Goal: Information Seeking & Learning: Find specific fact

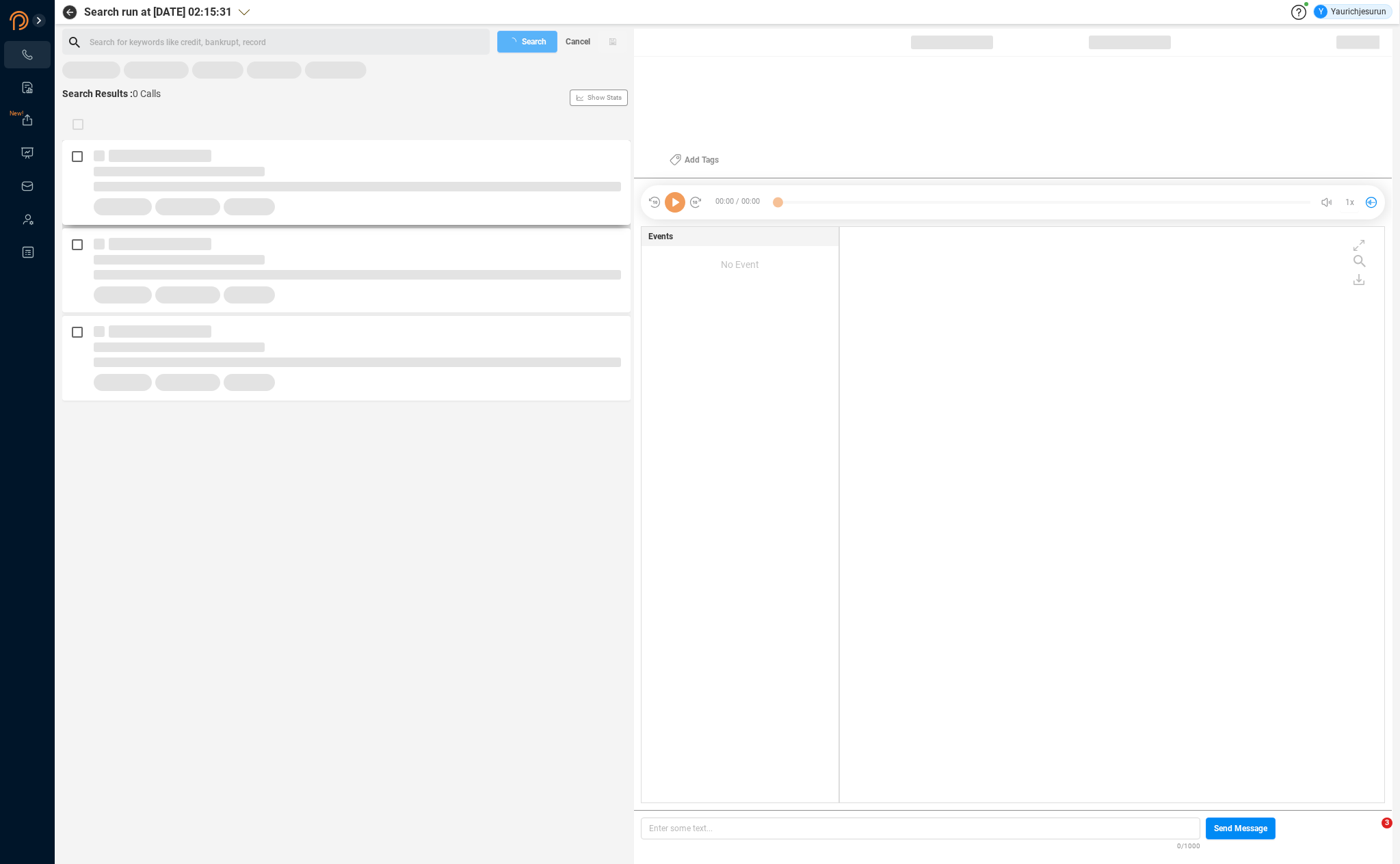
scroll to position [573, 538]
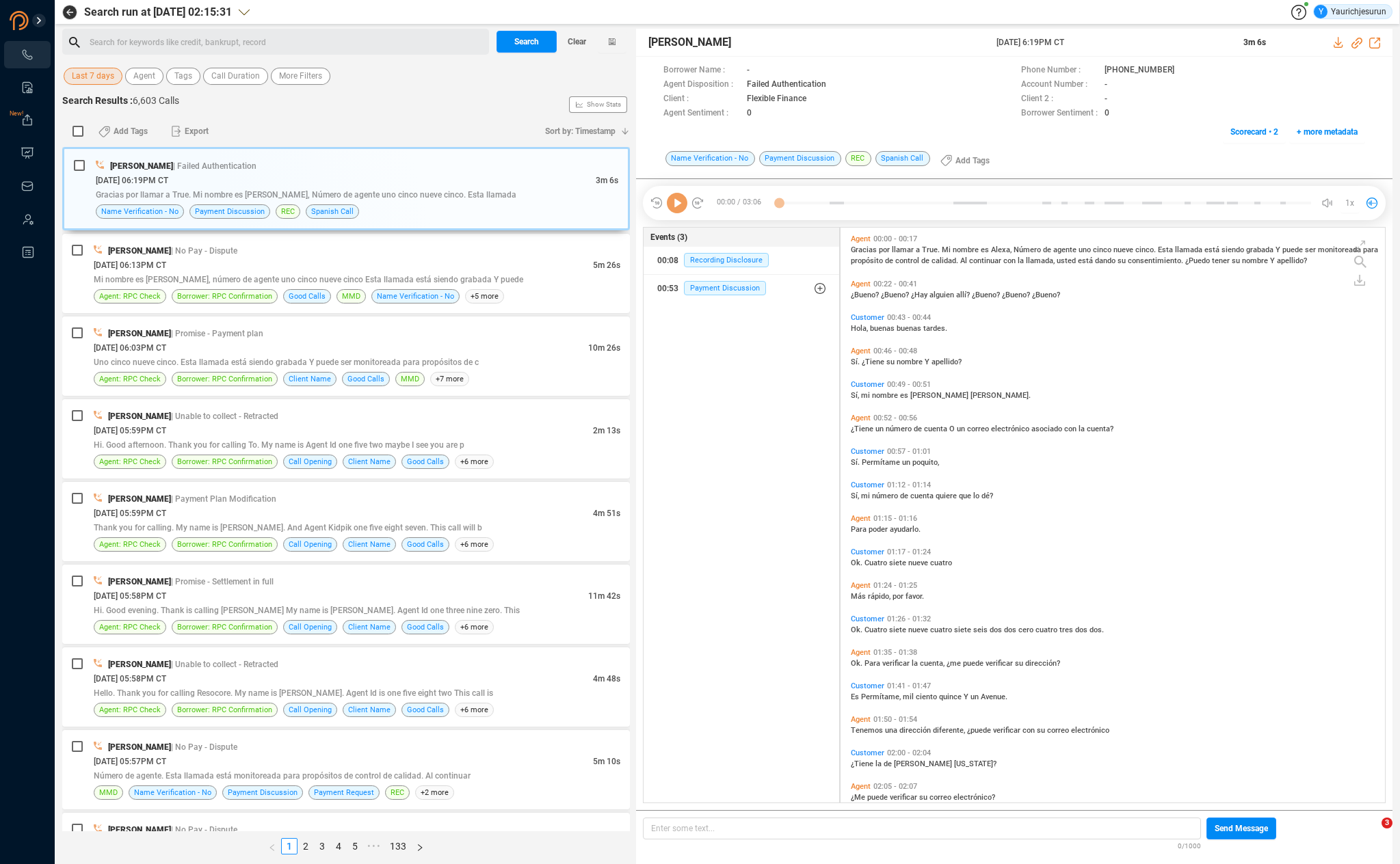
click at [89, 79] on span "Last 7 days" at bounding box center [93, 75] width 42 height 17
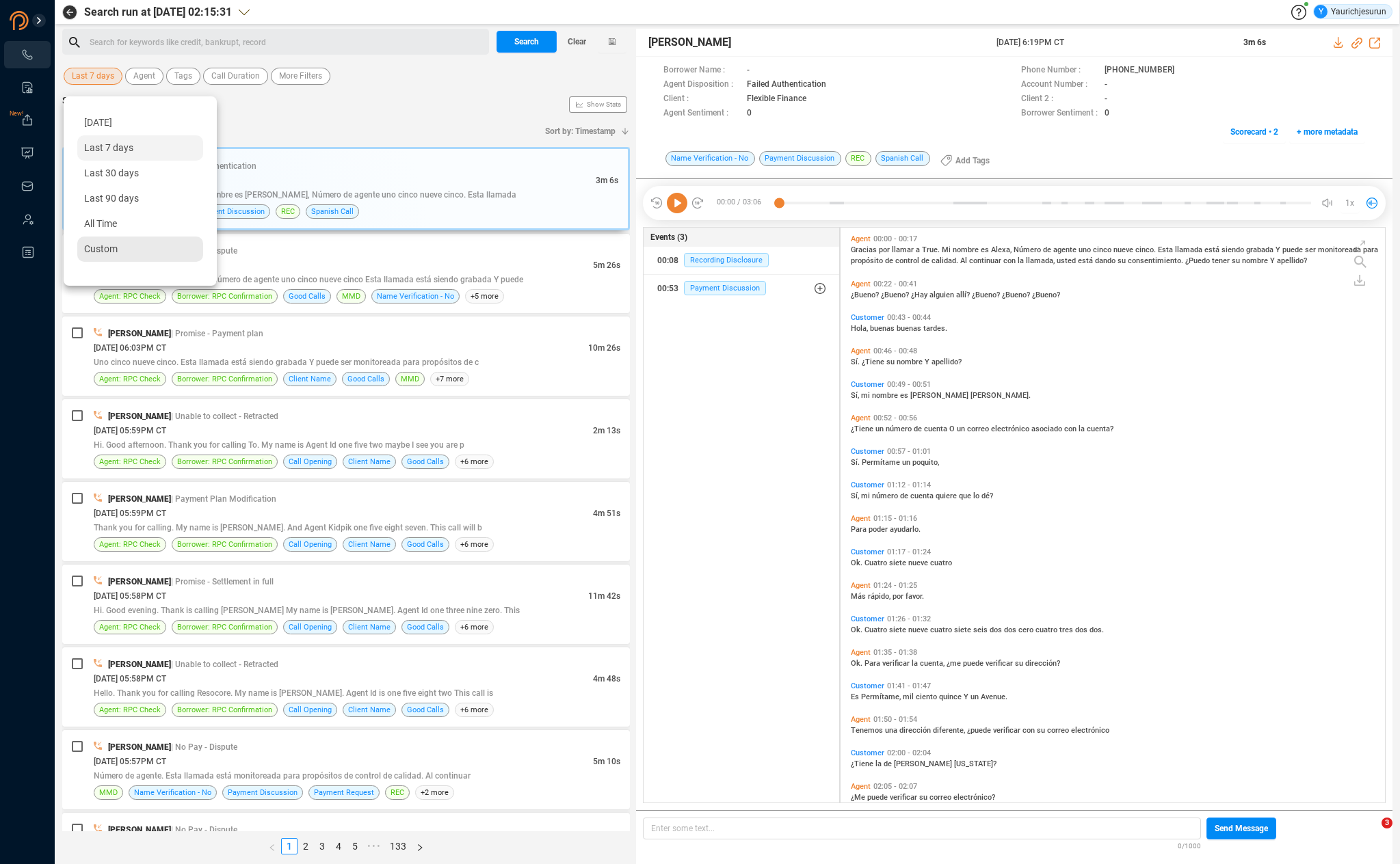
click at [105, 257] on div "Custom" at bounding box center [139, 249] width 125 height 25
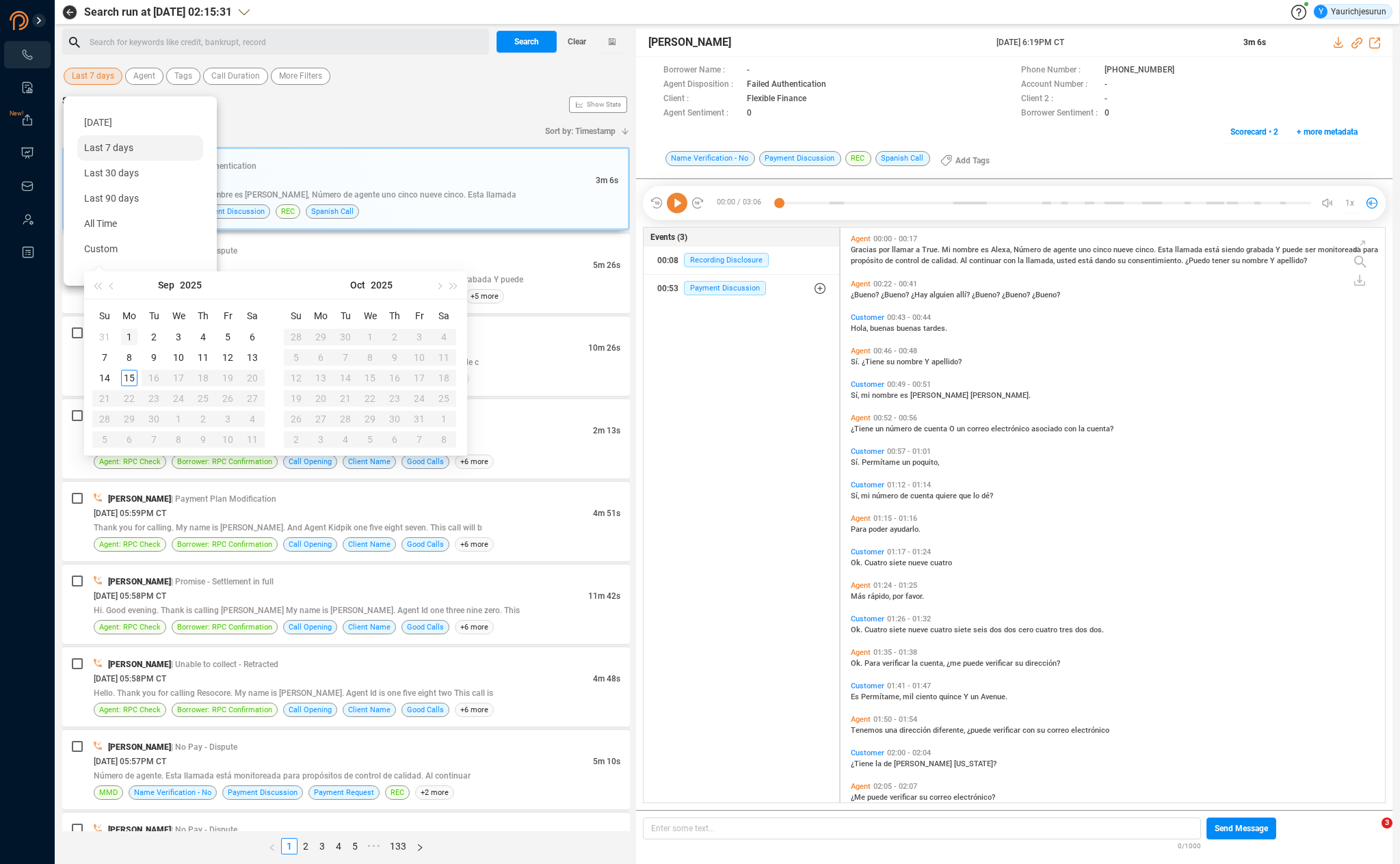
type input "[DATE]"
click at [113, 280] on button "button" at bounding box center [111, 284] width 15 height 27
type input "[DATE]"
click at [230, 339] on div "1" at bounding box center [227, 337] width 17 height 17
type input "[DATE]"
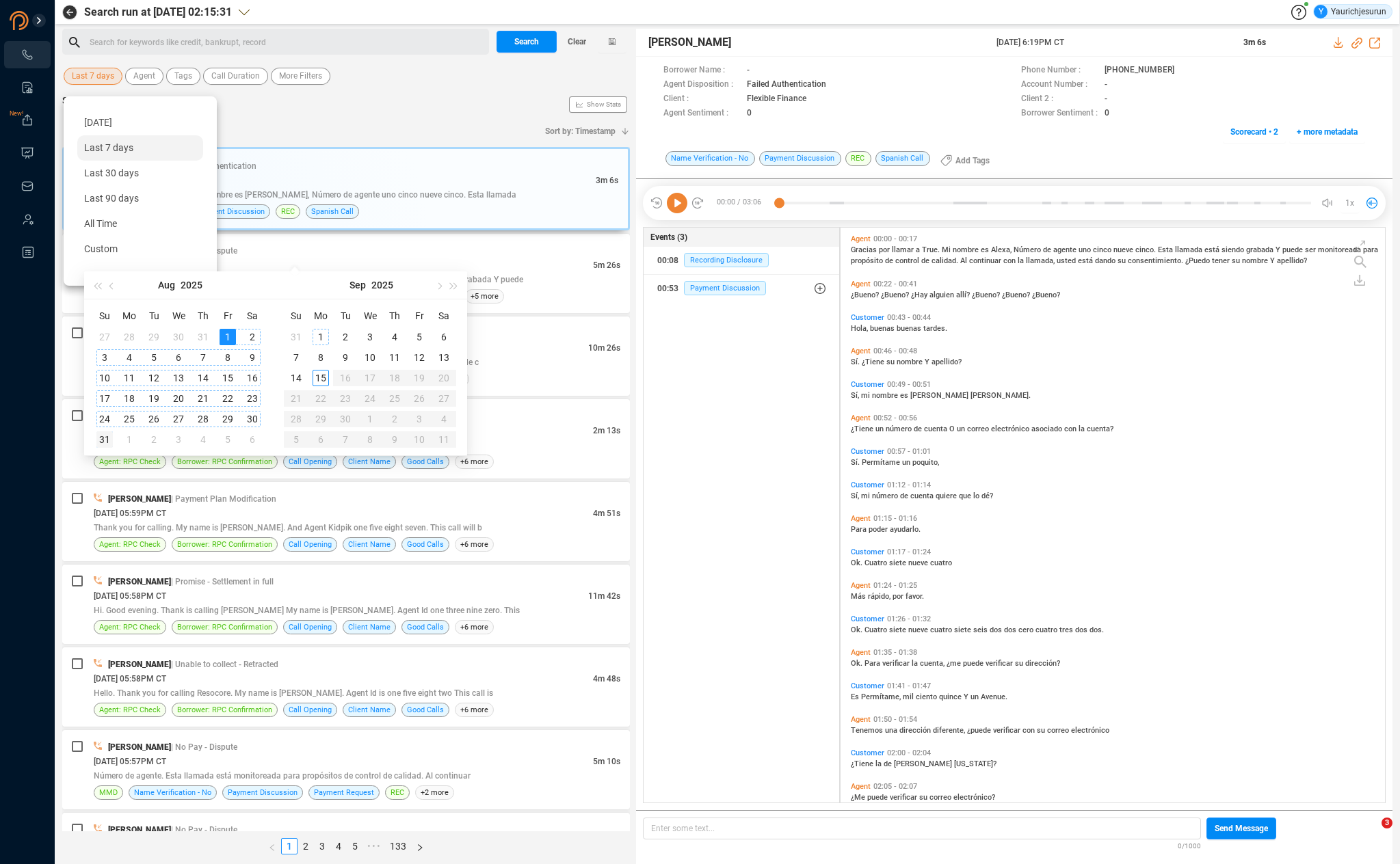
type input "[DATE]"
click at [100, 439] on div "31" at bounding box center [104, 439] width 17 height 17
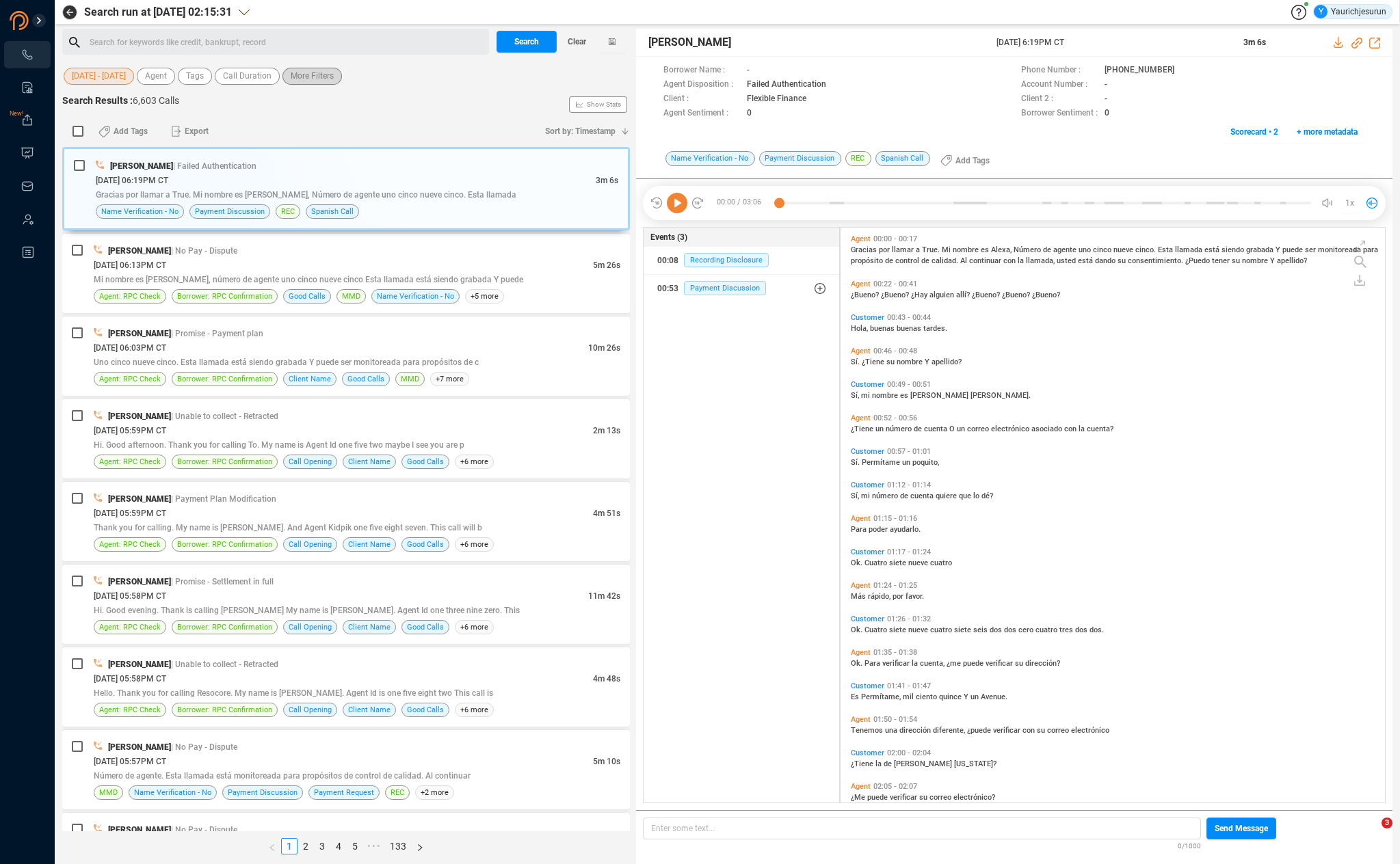
click at [320, 80] on span "More Filters" at bounding box center [311, 75] width 43 height 17
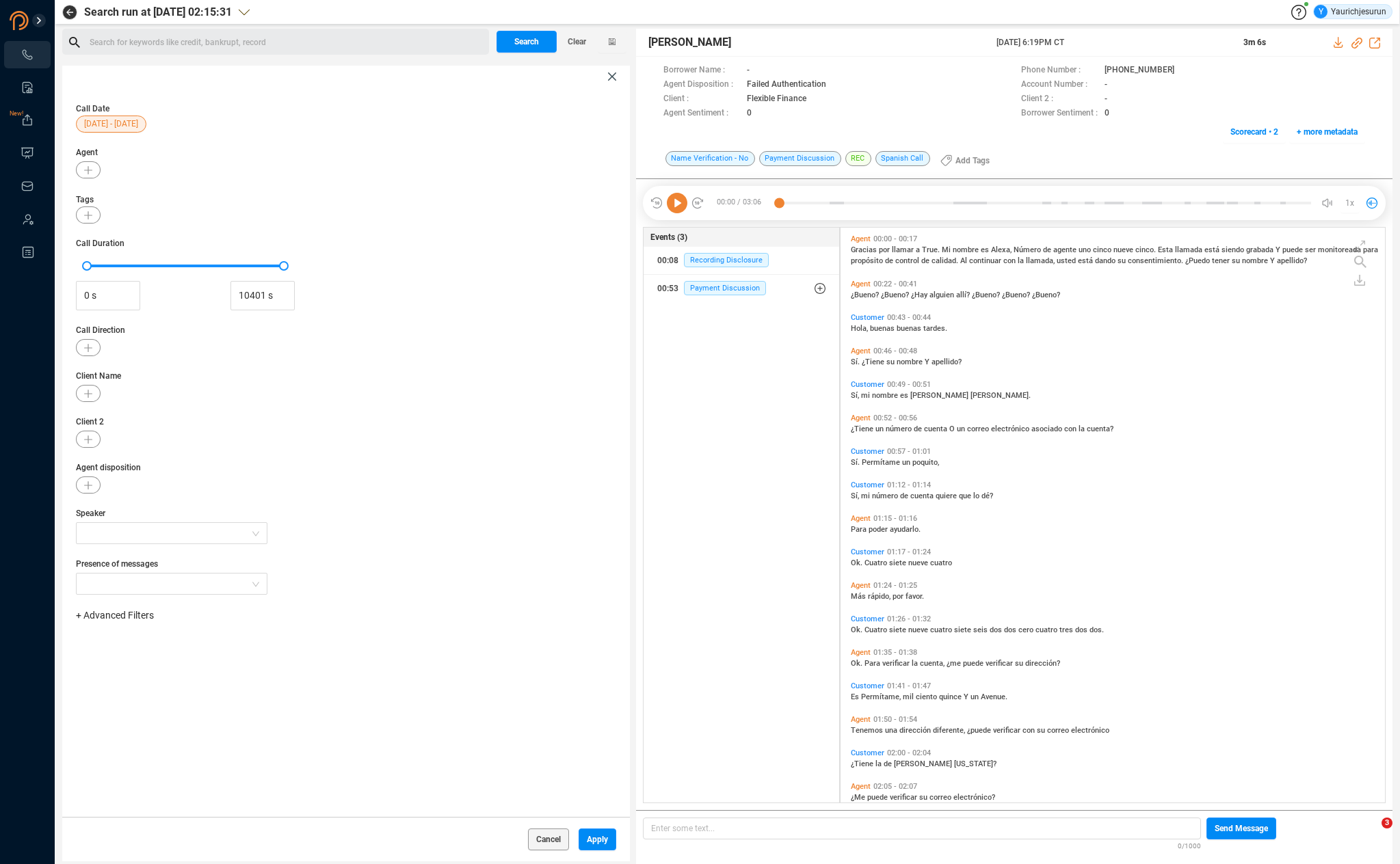
click at [146, 617] on span "+ Advanced Filters" at bounding box center [115, 615] width 78 height 11
click at [144, 731] on span "Phone Number" at bounding box center [121, 730] width 63 height 11
click at [244, 659] on div "Enter a comma separated list ﻿" at bounding box center [212, 659] width 260 height 30
click at [597, 845] on span "Apply" at bounding box center [597, 839] width 21 height 22
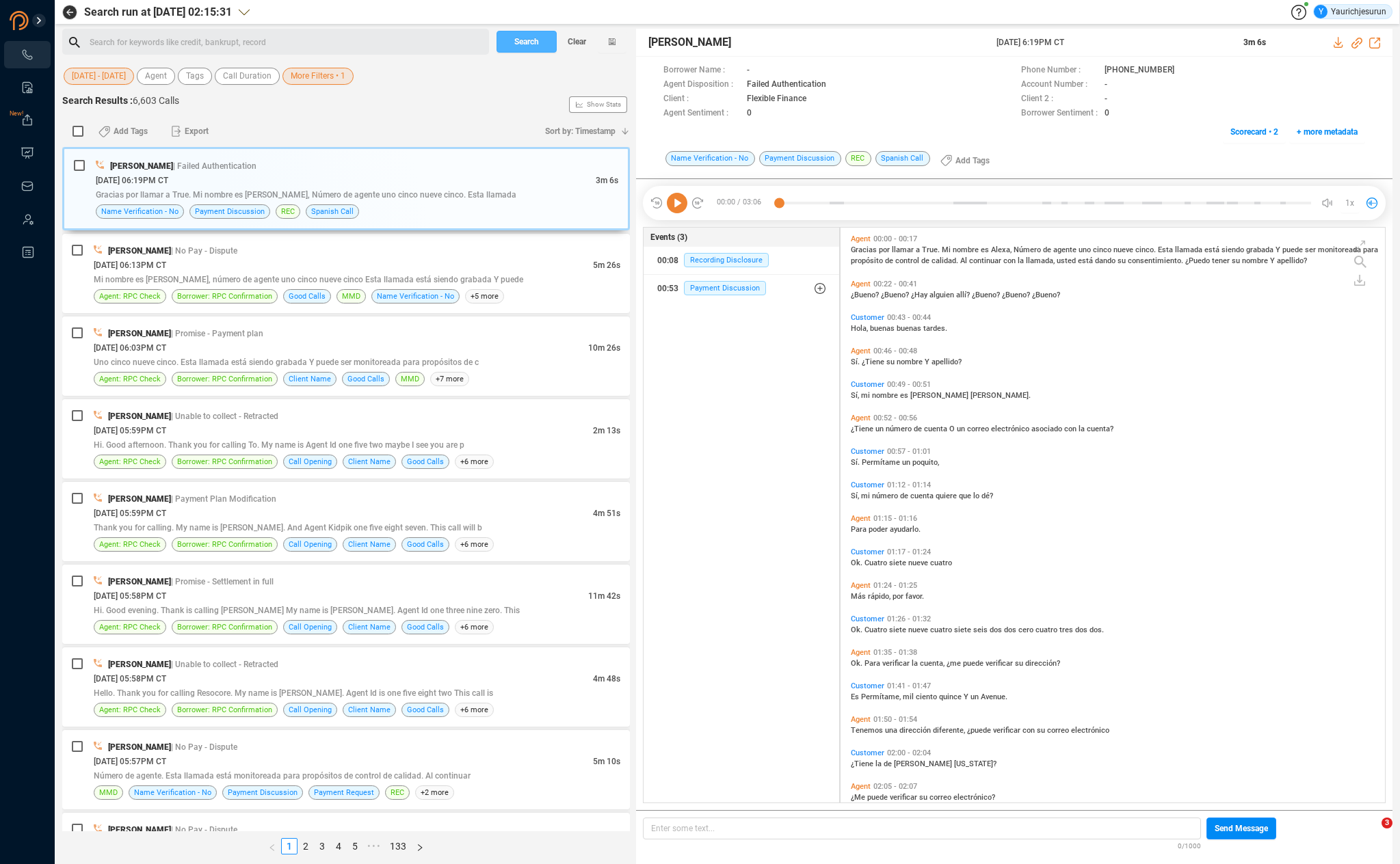
click at [523, 42] on span "Search" at bounding box center [526, 41] width 25 height 22
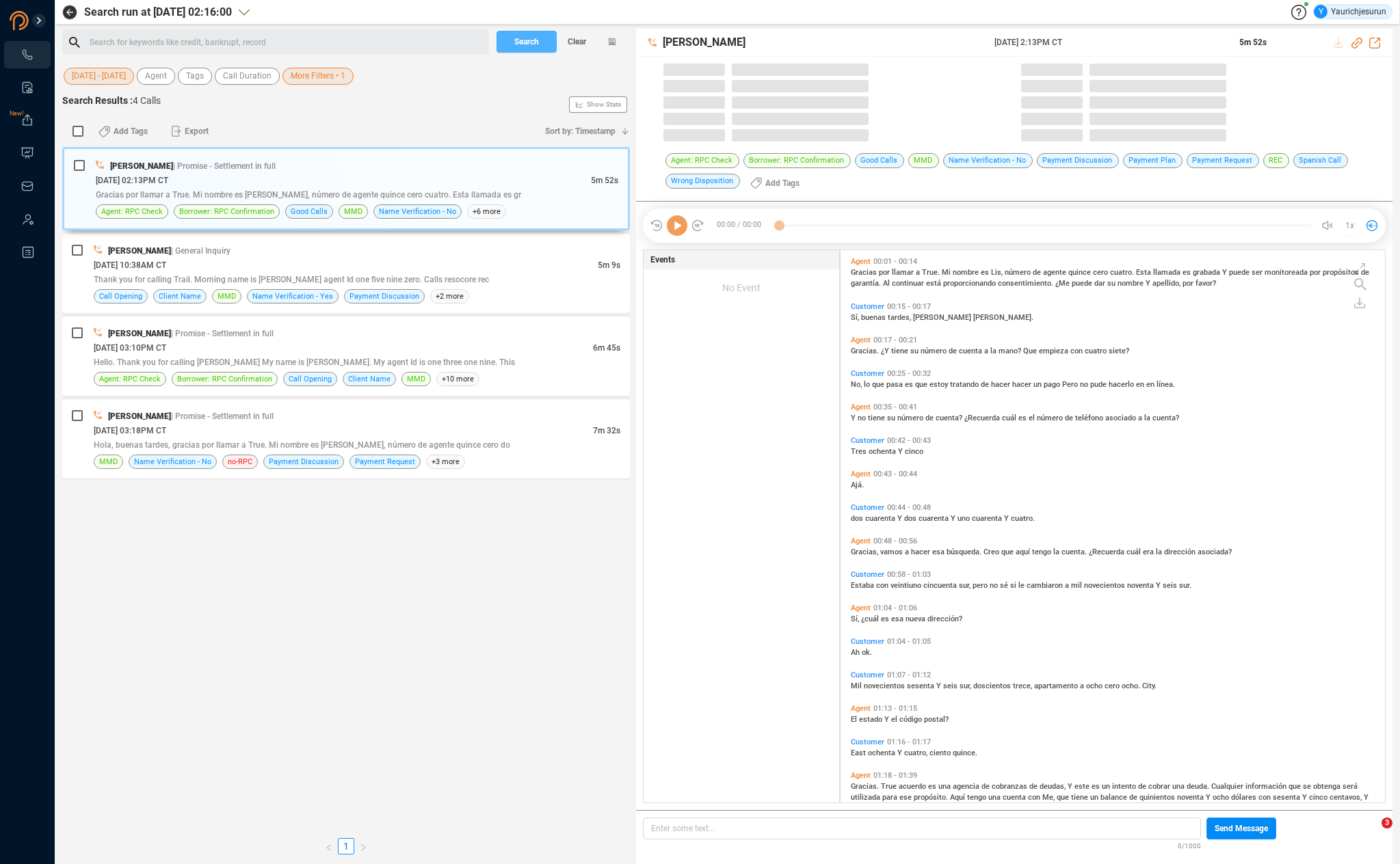
scroll to position [553, 537]
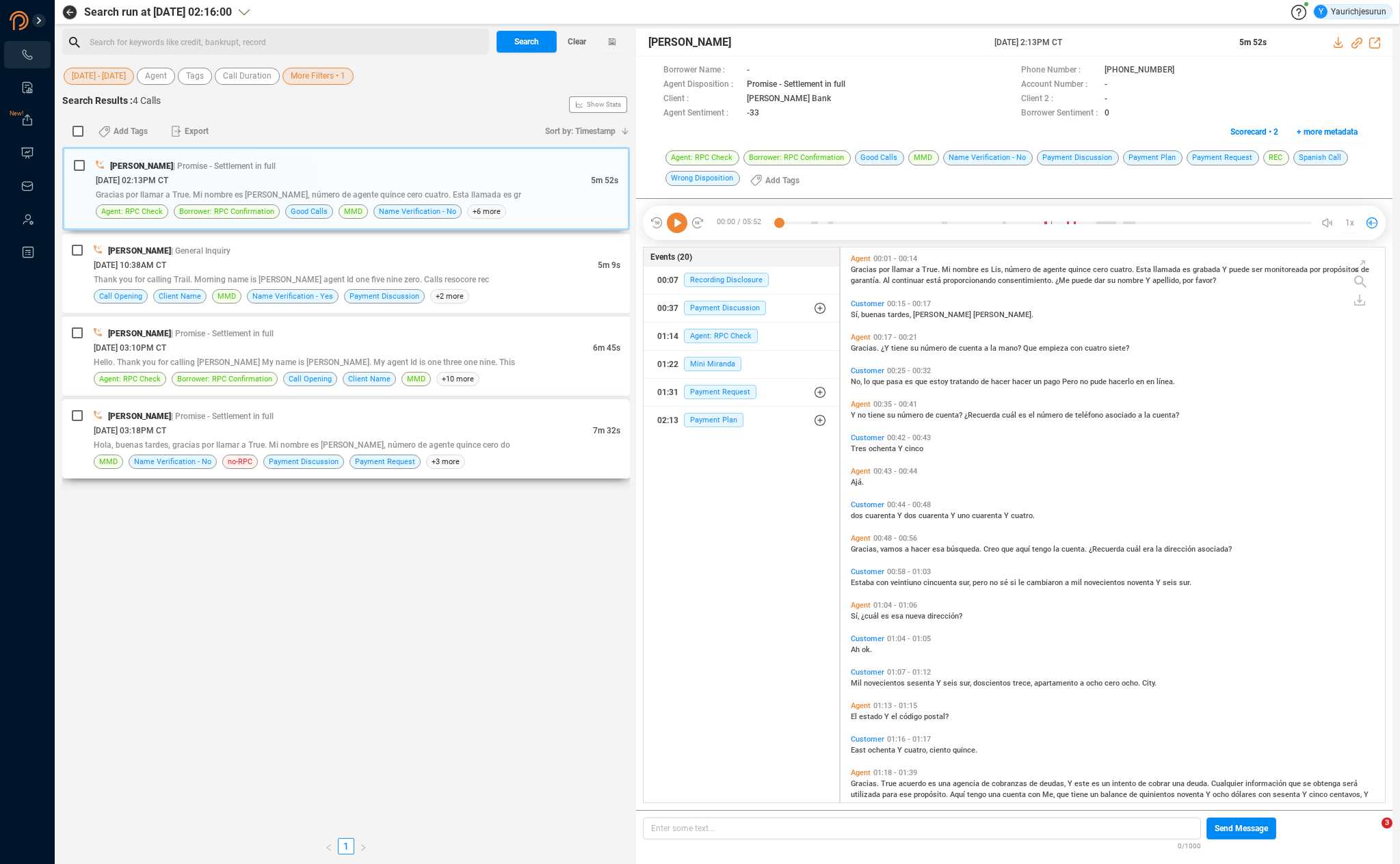
click at [324, 410] on div "[PERSON_NAME] | Promise - Settlement in full" at bounding box center [357, 416] width 526 height 14
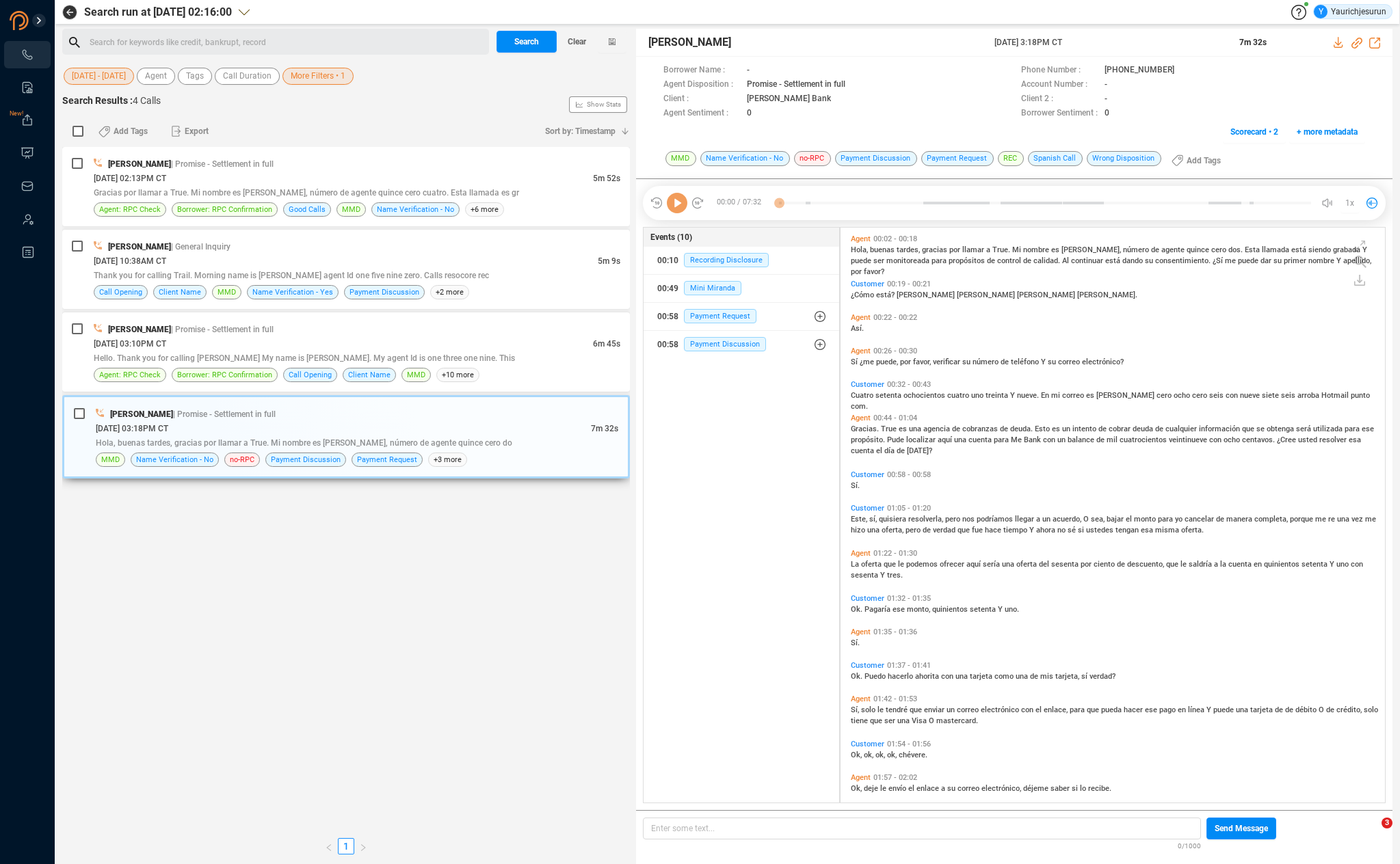
scroll to position [572, 537]
click at [1335, 45] on icon at bounding box center [1339, 42] width 11 height 11
click at [454, 329] on div "[PERSON_NAME] | Promise - Settlement in full" at bounding box center [357, 329] width 526 height 14
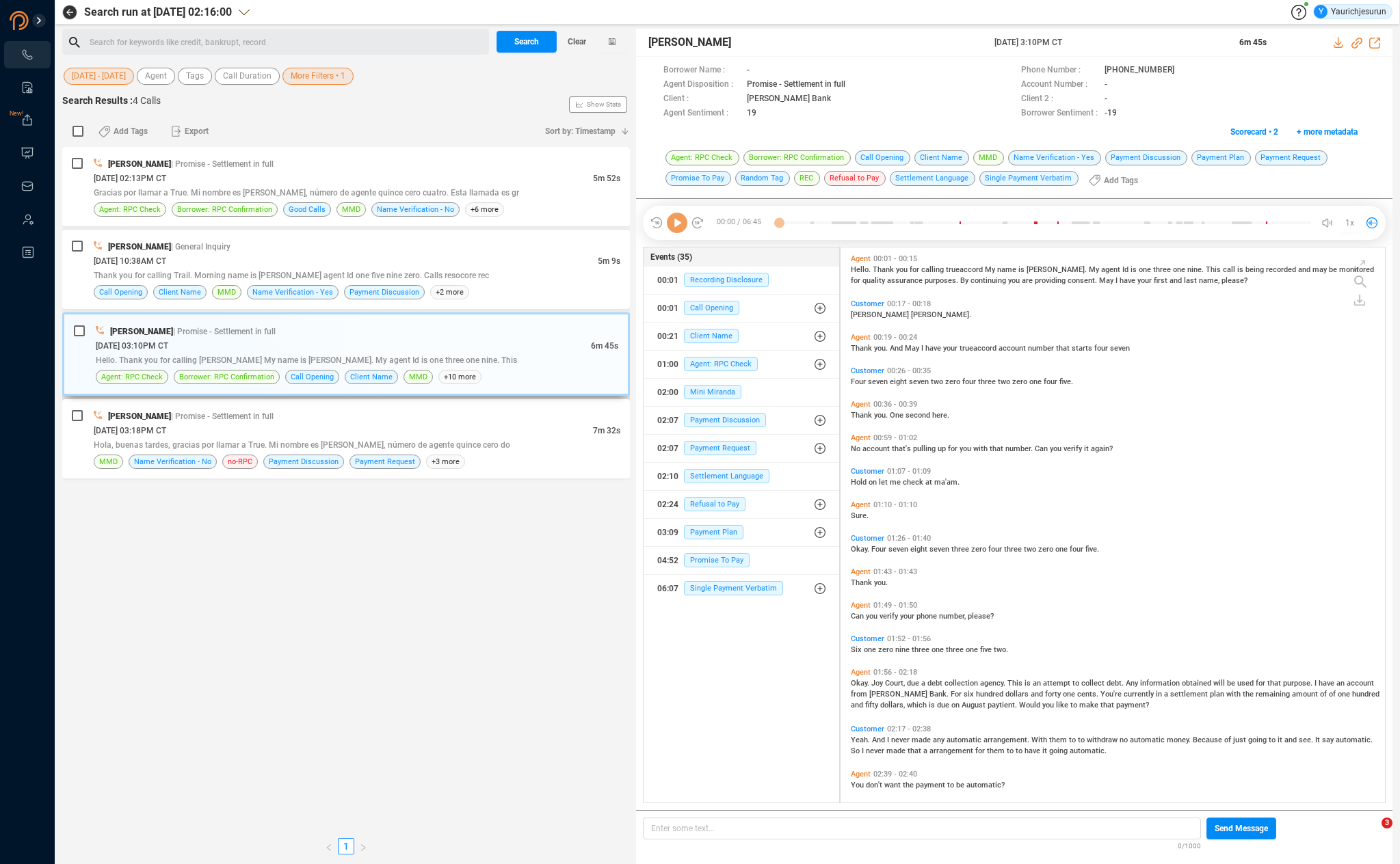
scroll to position [553, 537]
click at [1335, 48] on div at bounding box center [1356, 42] width 46 height 14
click at [1339, 45] on icon at bounding box center [1339, 42] width 11 height 11
click at [461, 262] on div "[DATE] 10:38AM CT" at bounding box center [346, 261] width 504 height 14
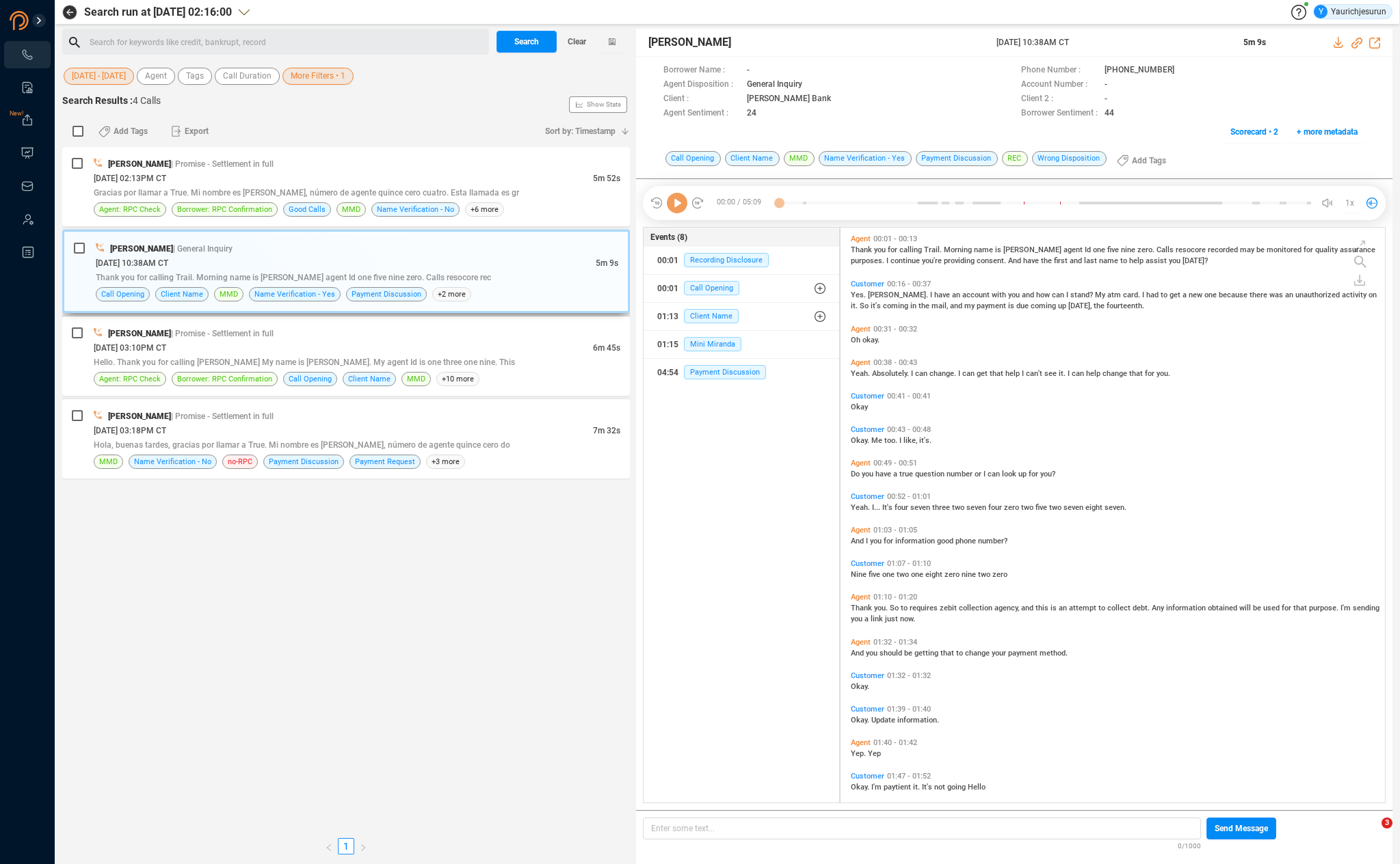
scroll to position [572, 537]
click at [464, 175] on div "[DATE] 02:13PM CT" at bounding box center [343, 178] width 499 height 14
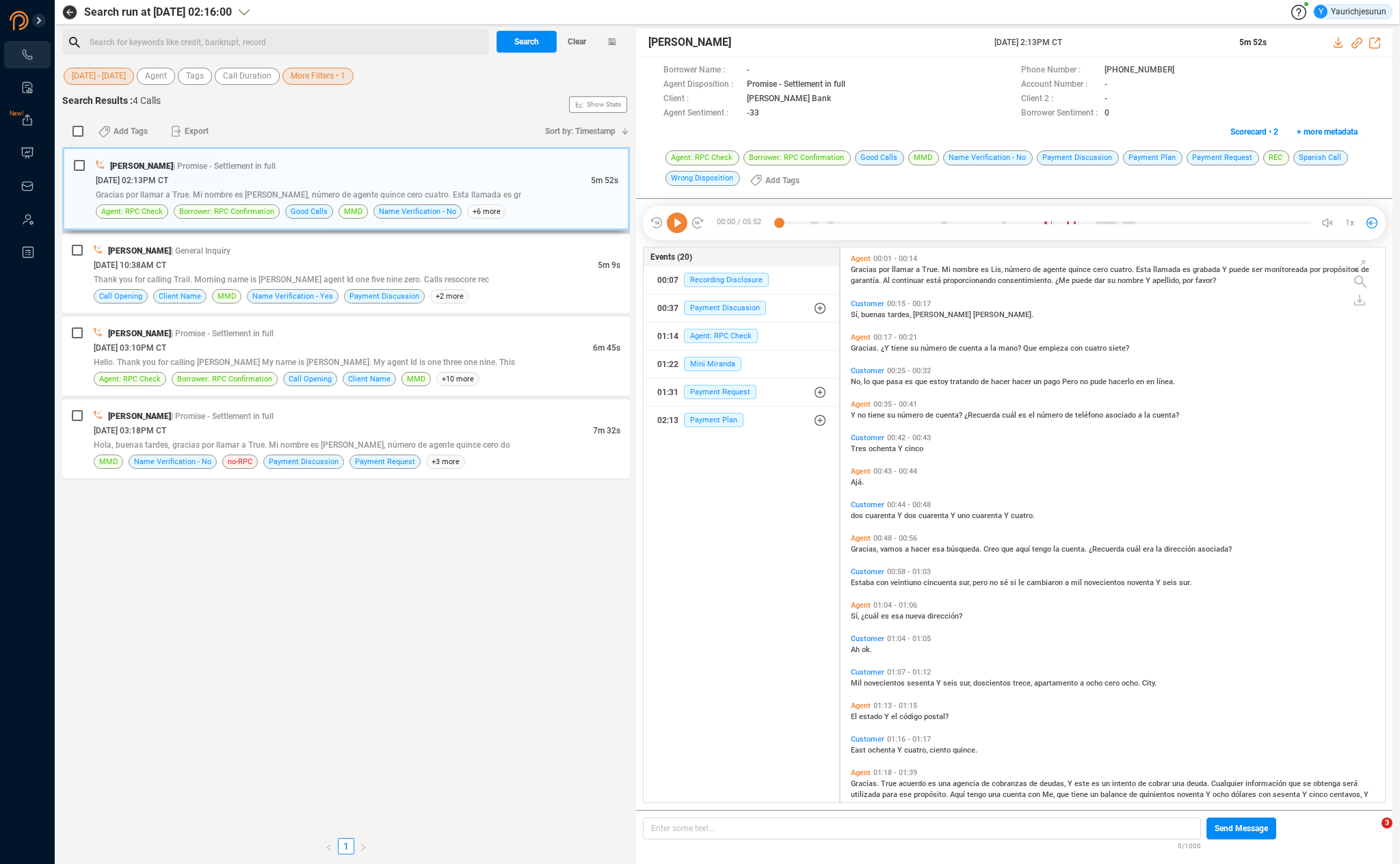
scroll to position [553, 537]
click at [1339, 46] on icon at bounding box center [1339, 42] width 11 height 11
click at [568, 255] on div "[PERSON_NAME] | General Inquiry" at bounding box center [357, 251] width 526 height 14
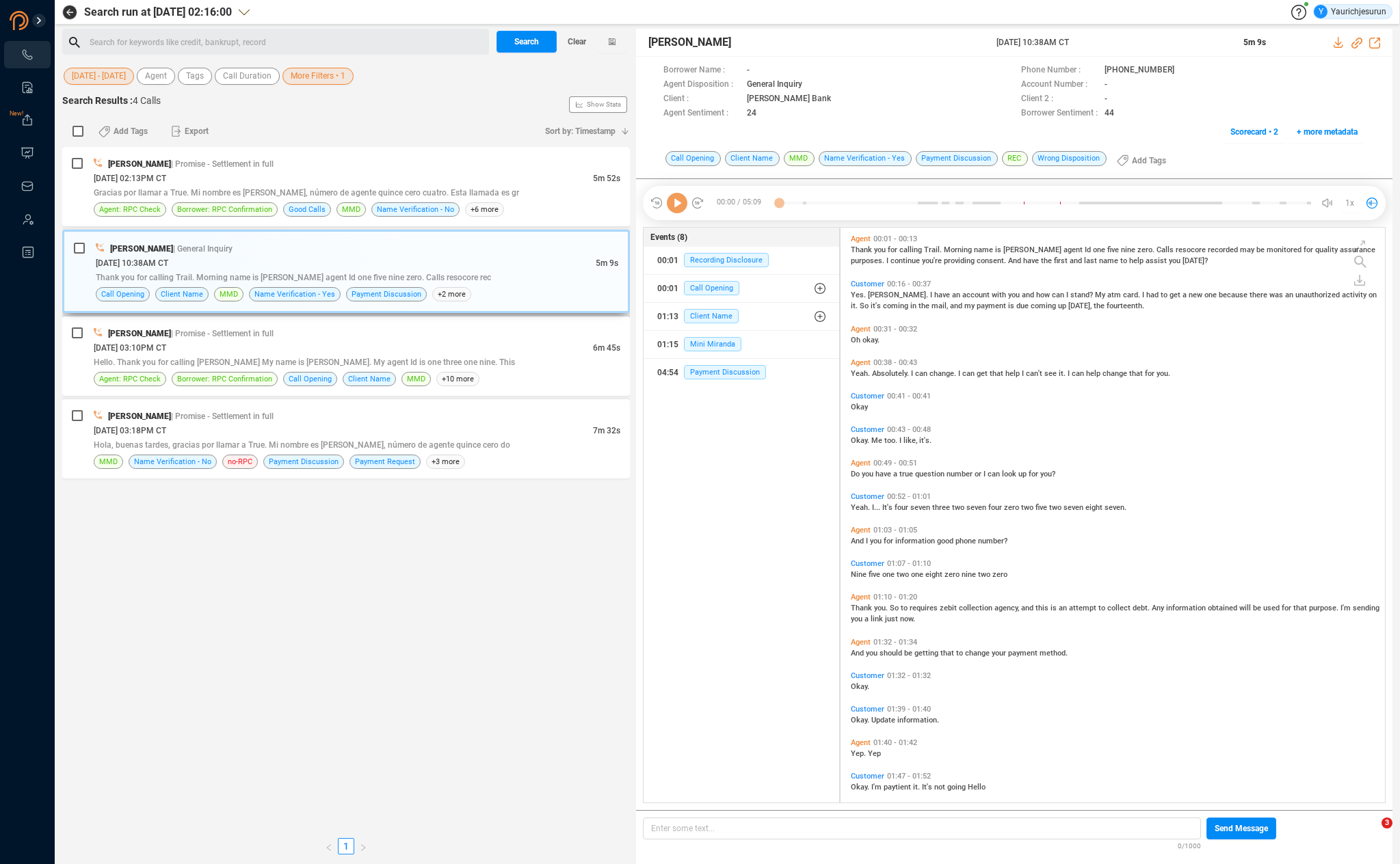
scroll to position [572, 537]
click at [1336, 43] on icon at bounding box center [1338, 42] width 9 height 11
